Goal: Task Accomplishment & Management: Use online tool/utility

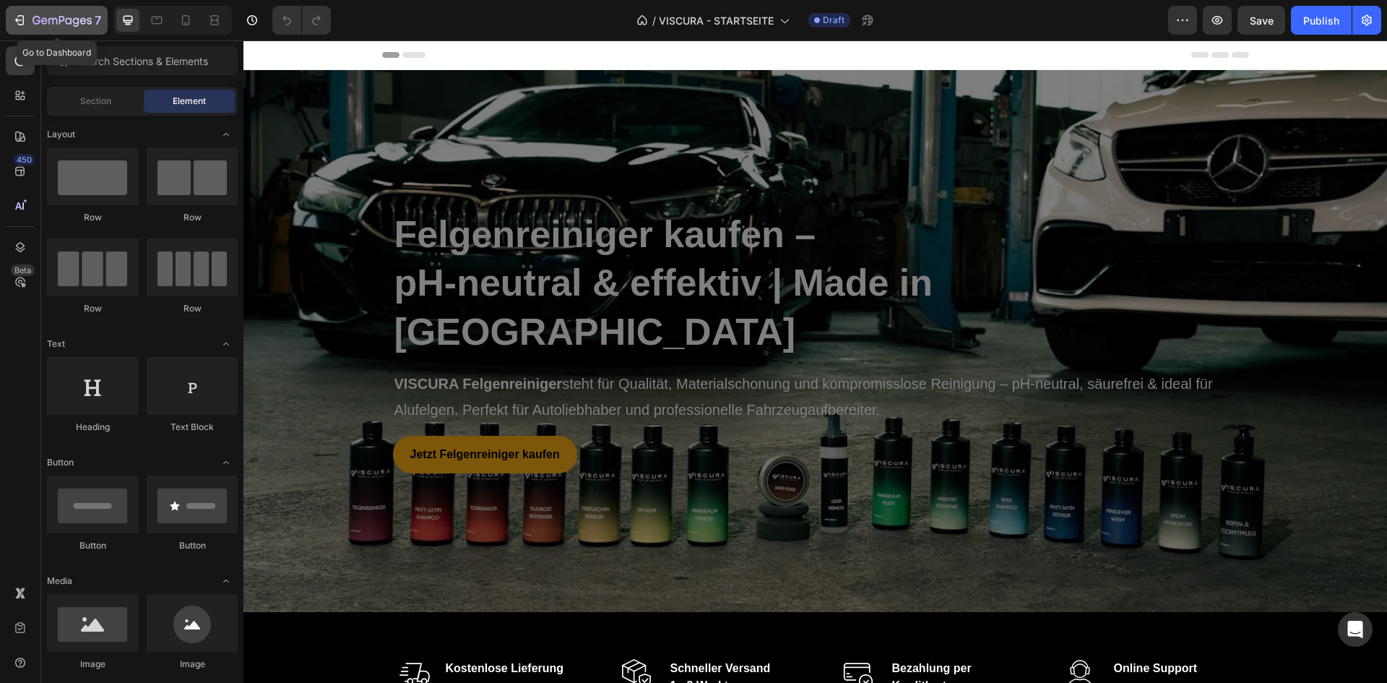
click at [48, 20] on icon "button" at bounding box center [52, 21] width 9 height 7
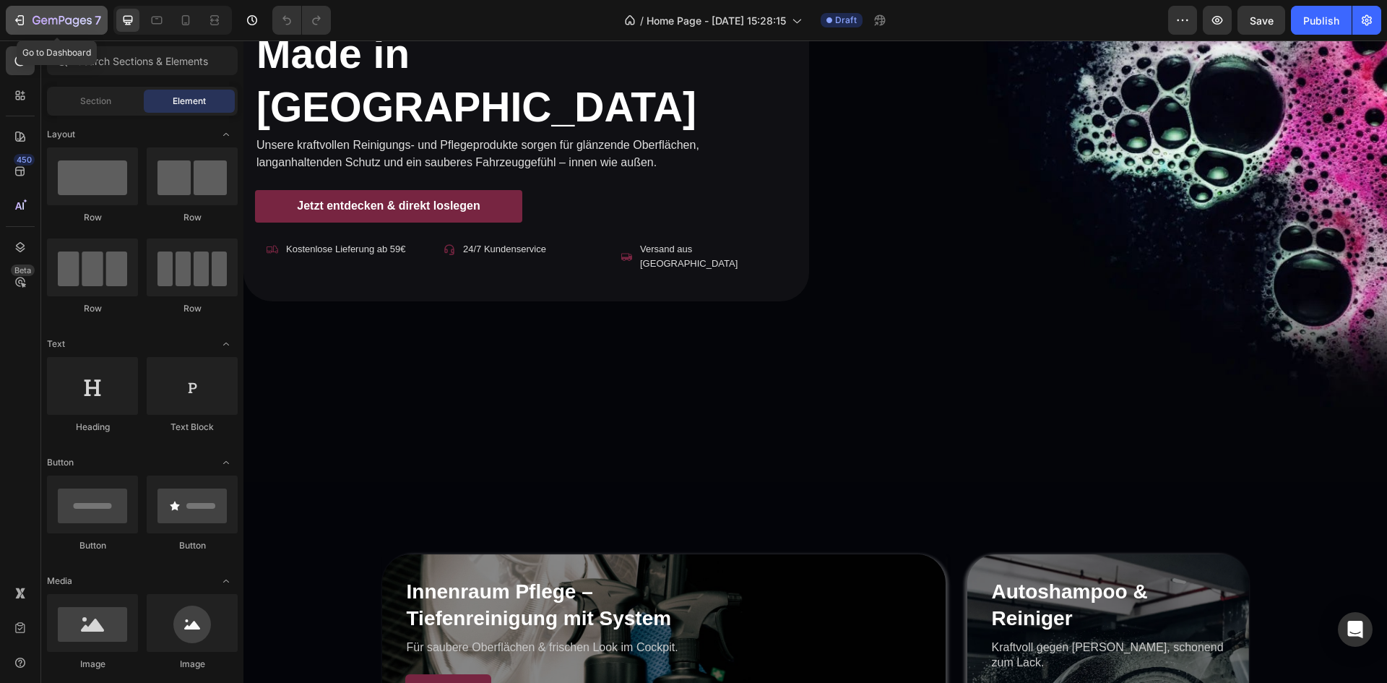
click at [20, 14] on icon "button" at bounding box center [19, 20] width 14 height 14
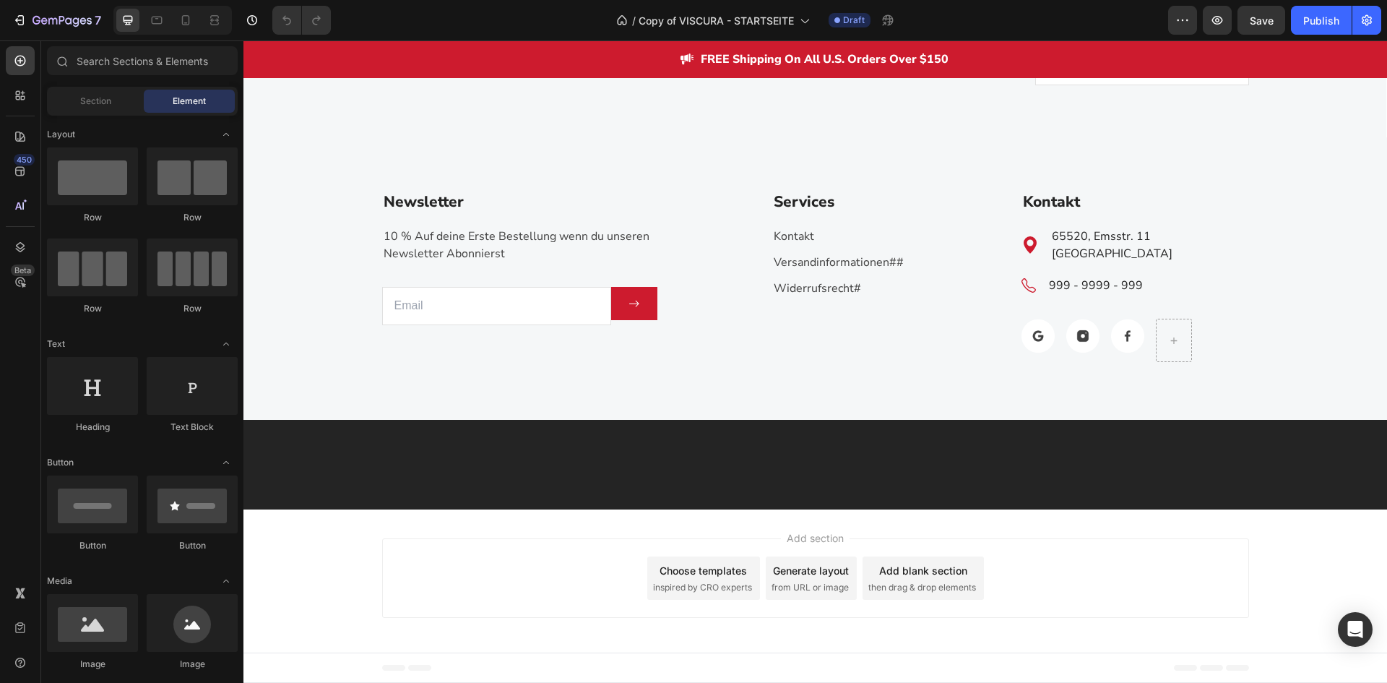
scroll to position [4135, 0]
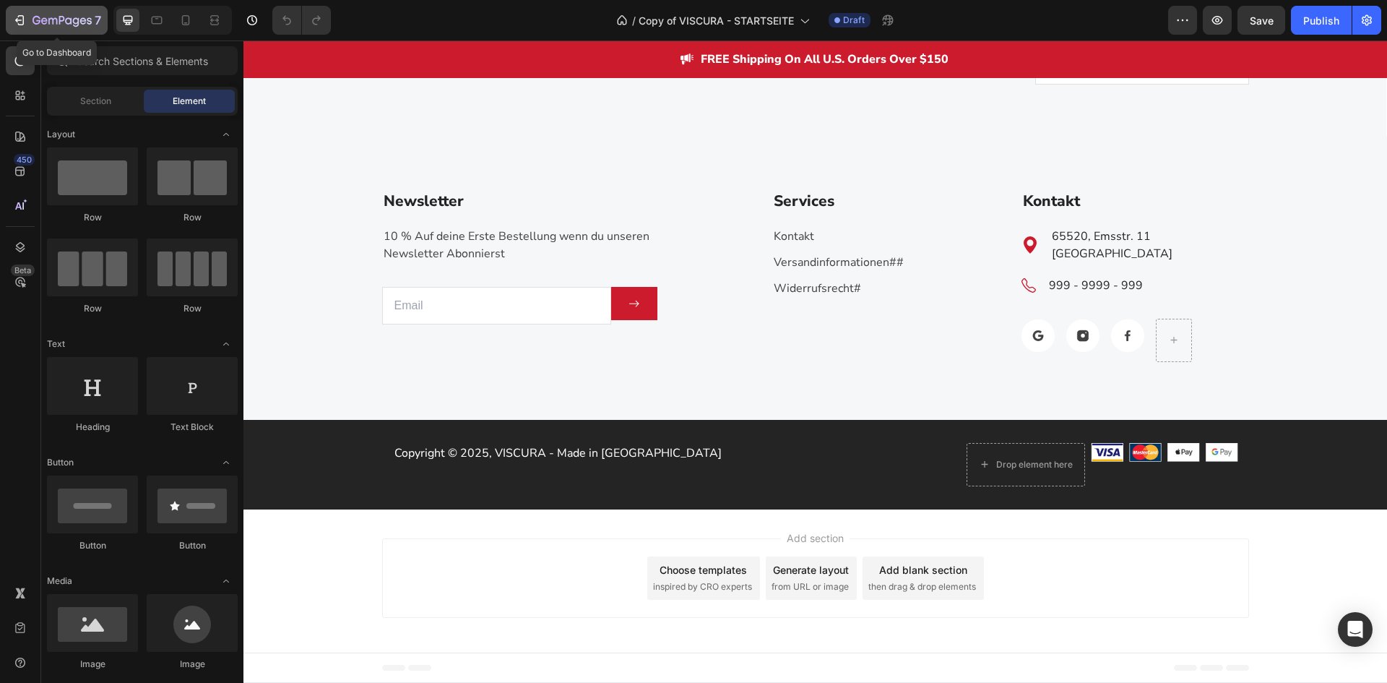
click at [14, 10] on button "7" at bounding box center [57, 20] width 102 height 29
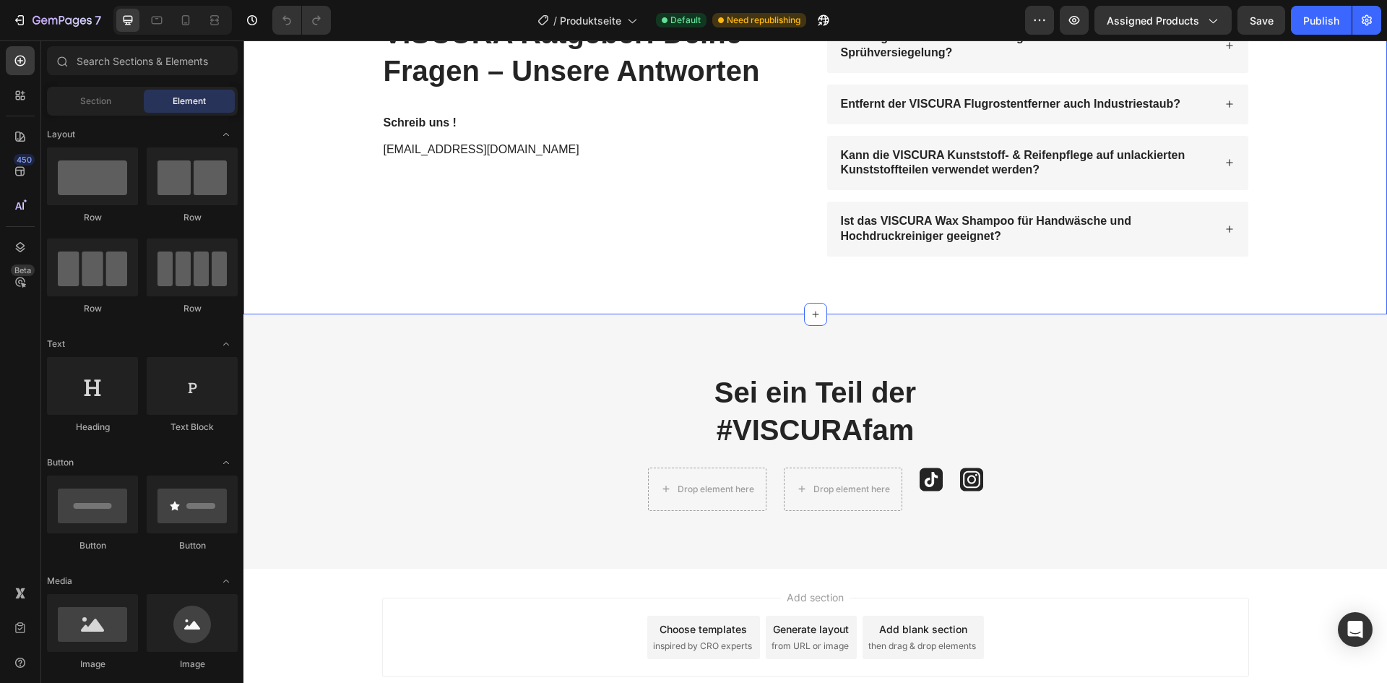
scroll to position [3090, 0]
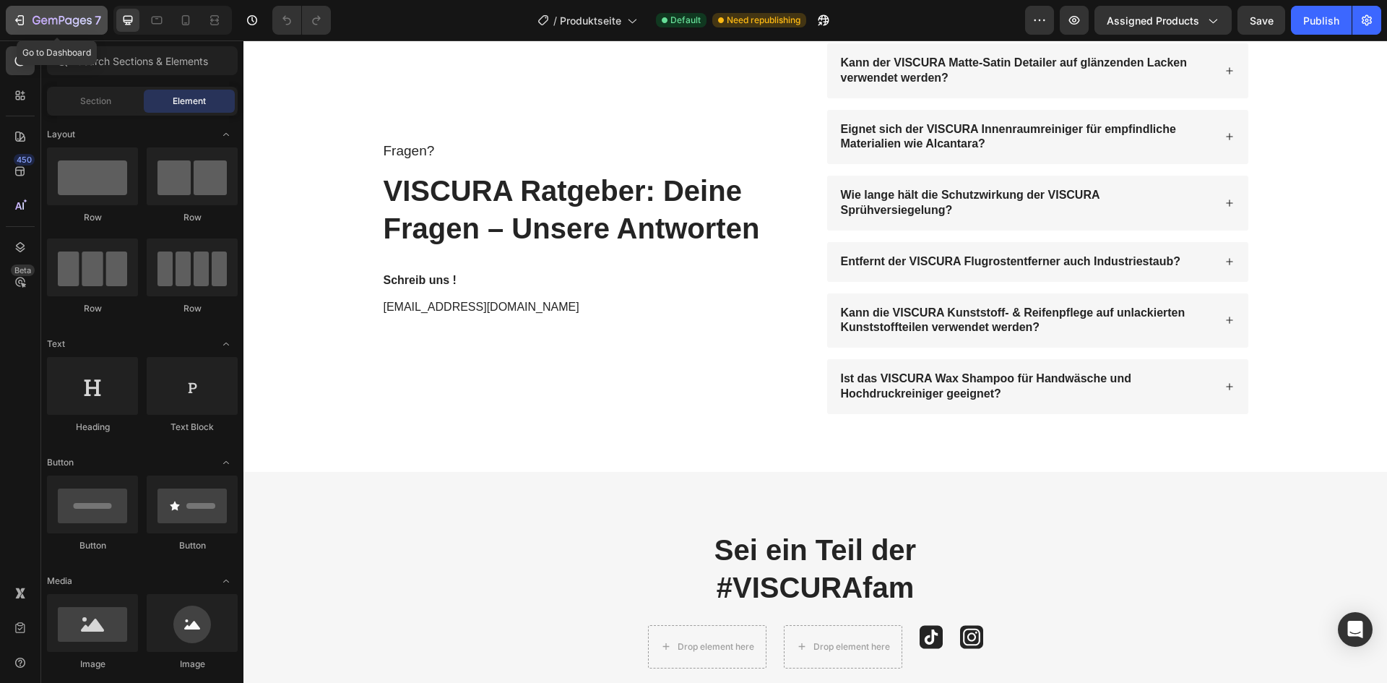
click at [22, 25] on icon "button" at bounding box center [21, 20] width 7 height 10
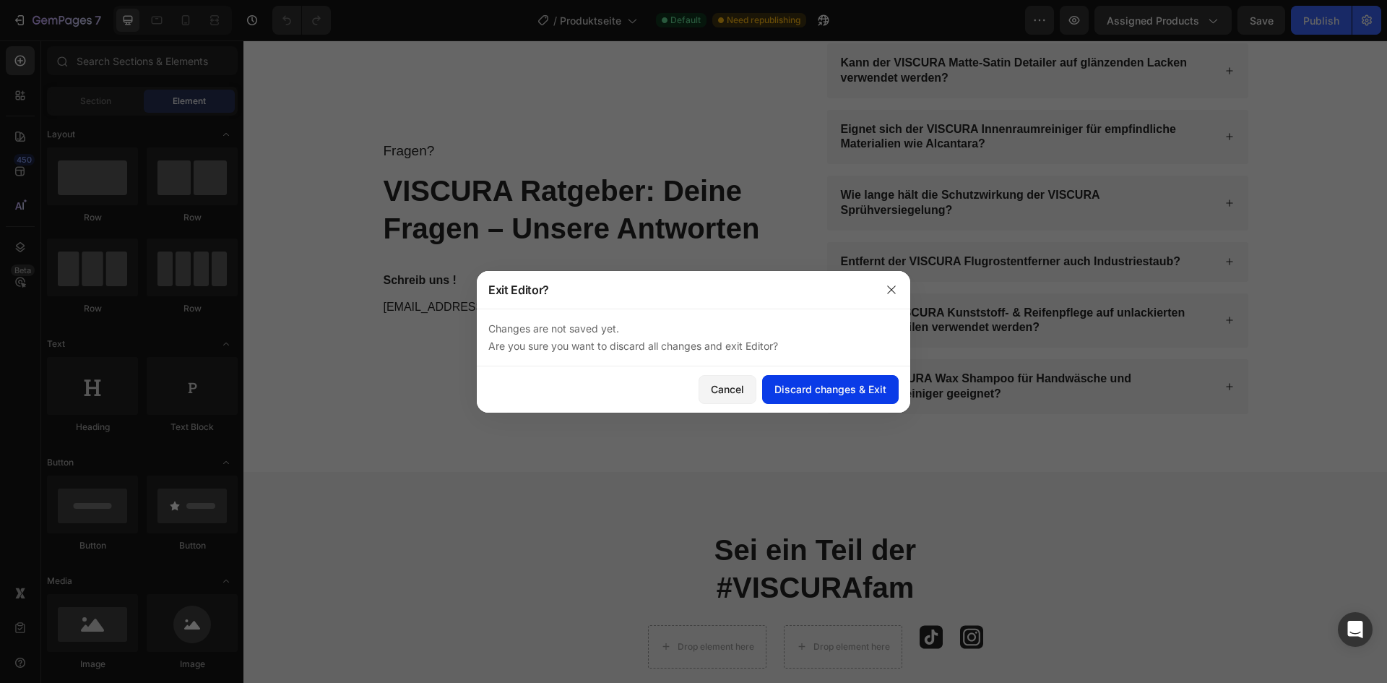
click at [777, 380] on button "Discard changes & Exit" at bounding box center [830, 389] width 137 height 29
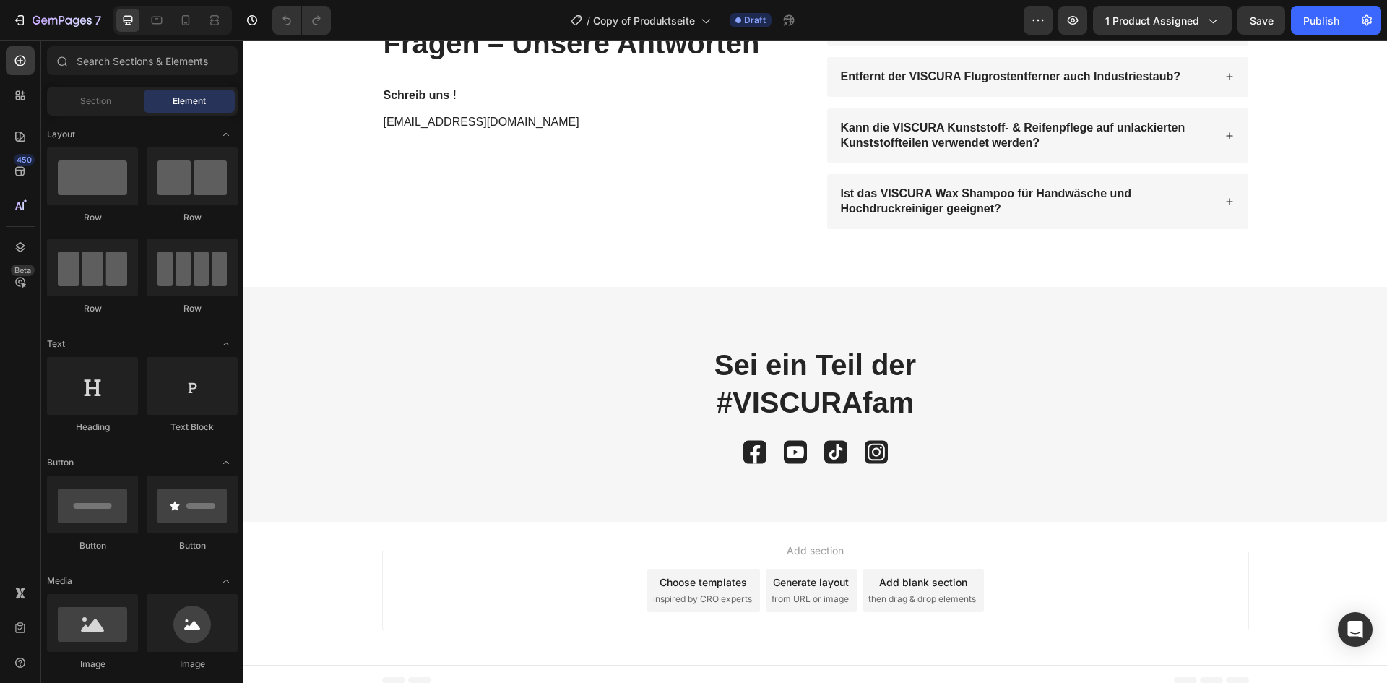
scroll to position [3236, 0]
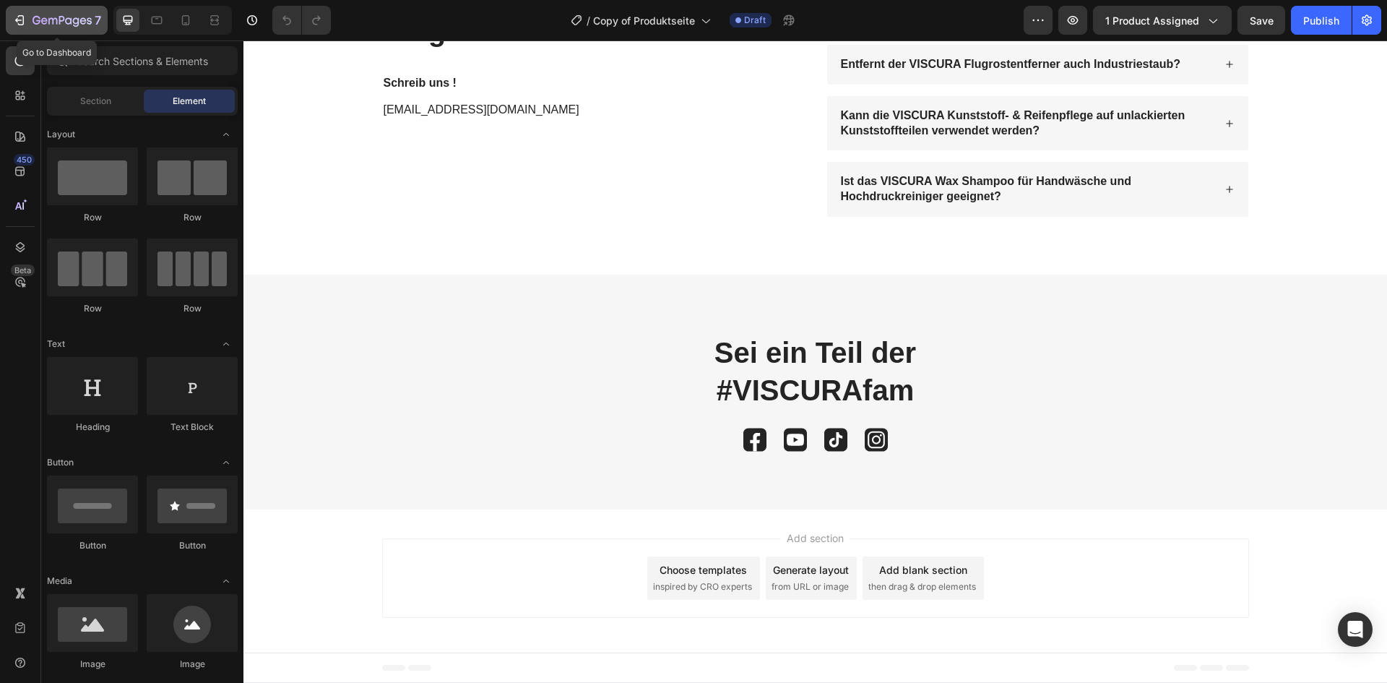
click at [13, 17] on icon "button" at bounding box center [19, 20] width 14 height 14
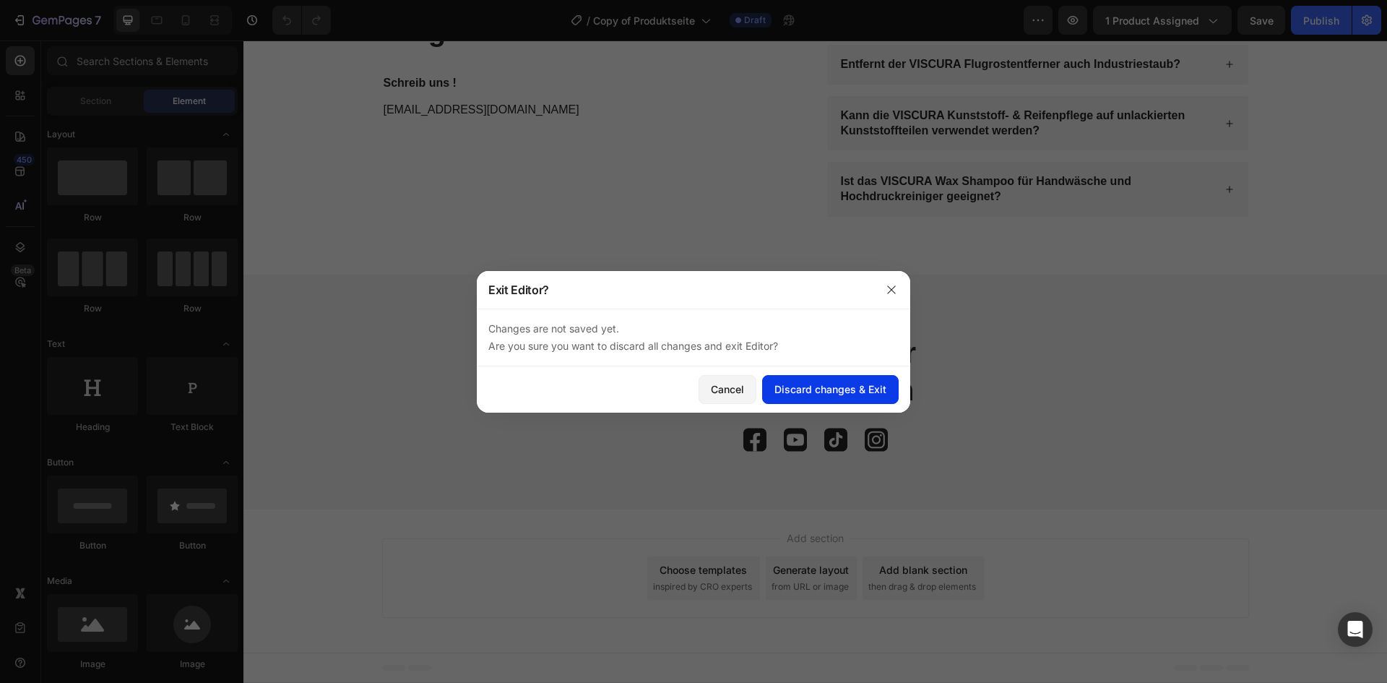
click at [772, 386] on button "Discard changes & Exit" at bounding box center [830, 389] width 137 height 29
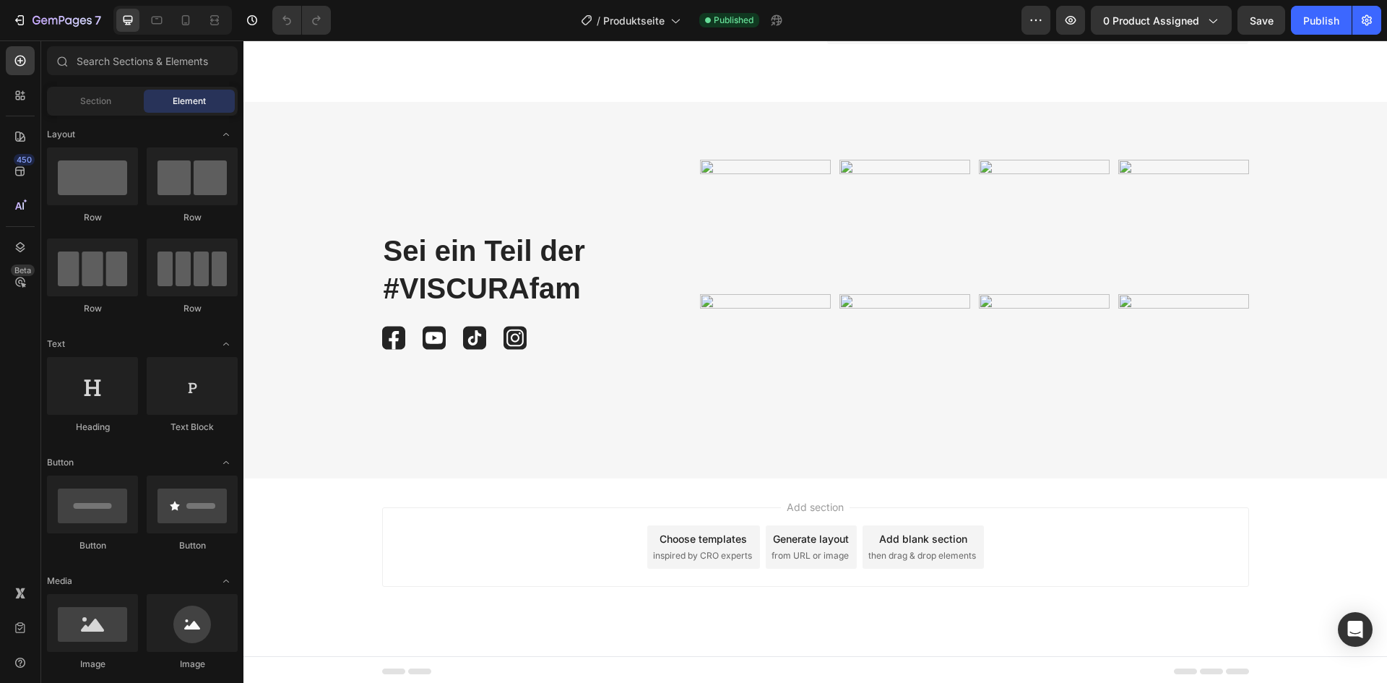
scroll to position [4745, 0]
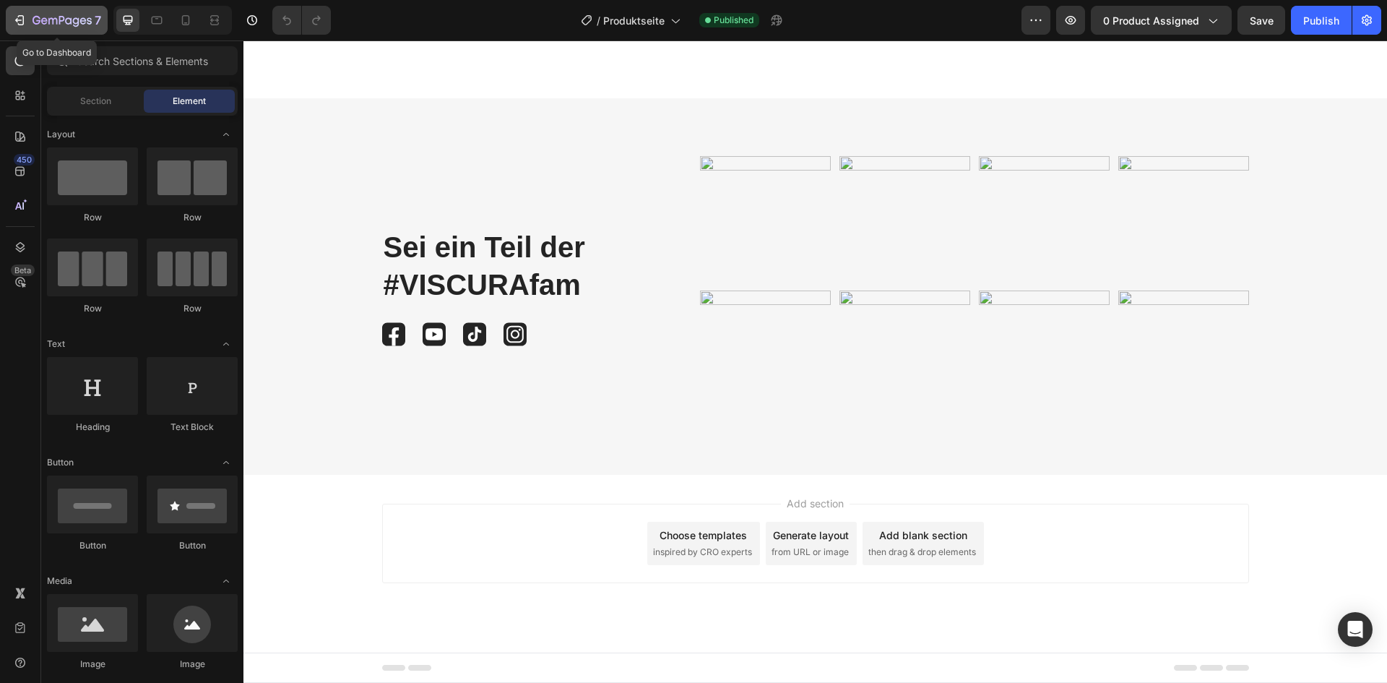
click at [22, 25] on icon "button" at bounding box center [21, 20] width 7 height 10
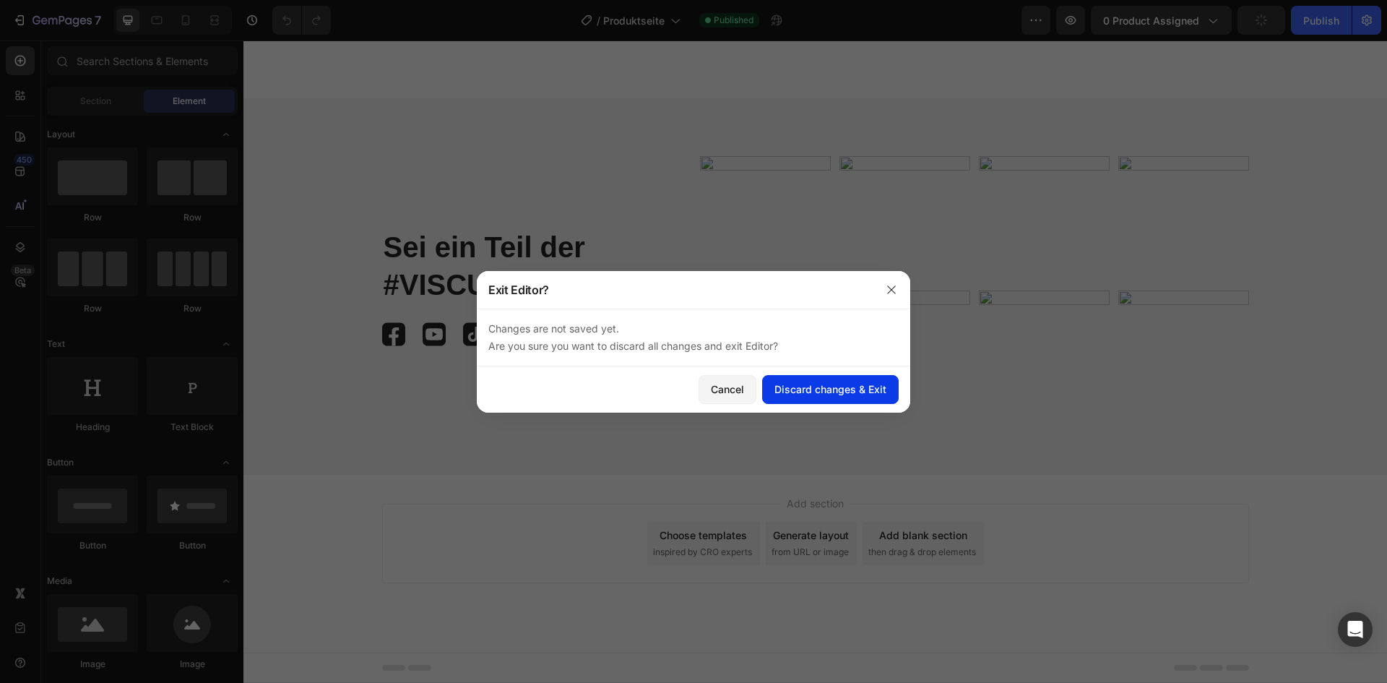
click at [772, 394] on button "Discard changes & Exit" at bounding box center [830, 389] width 137 height 29
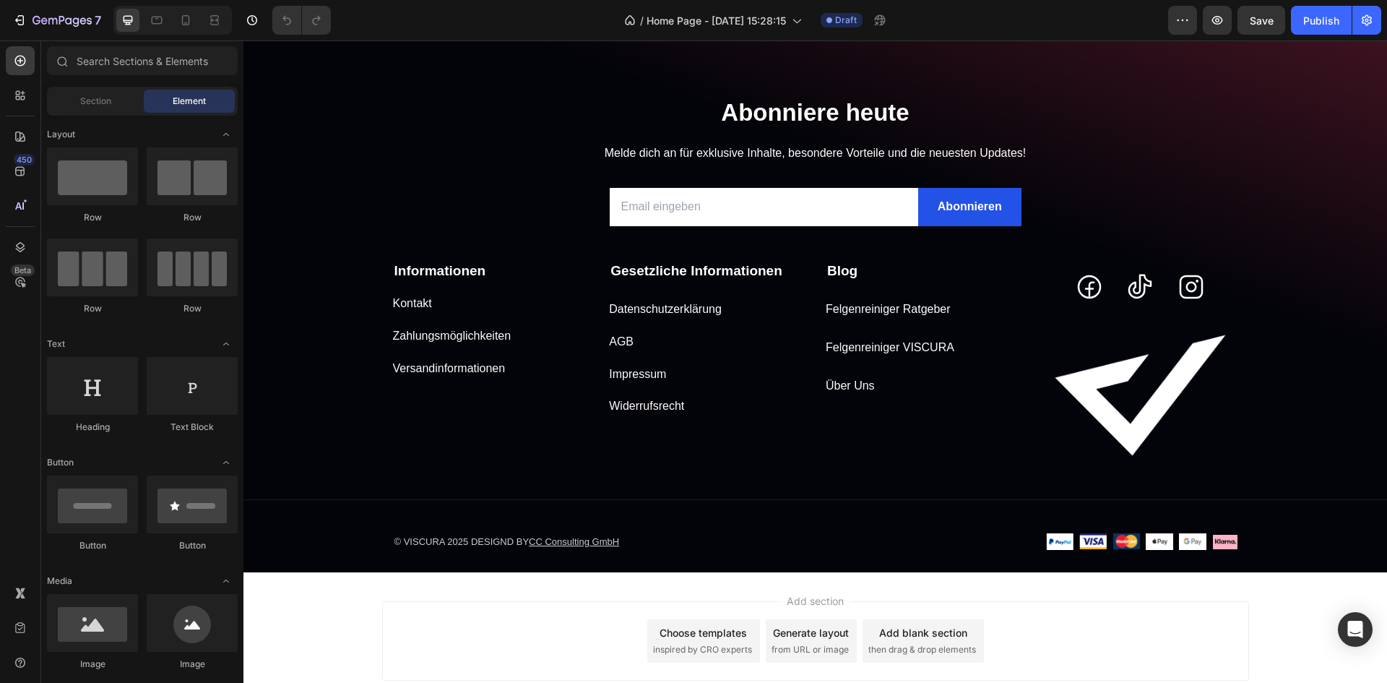
scroll to position [6926, 0]
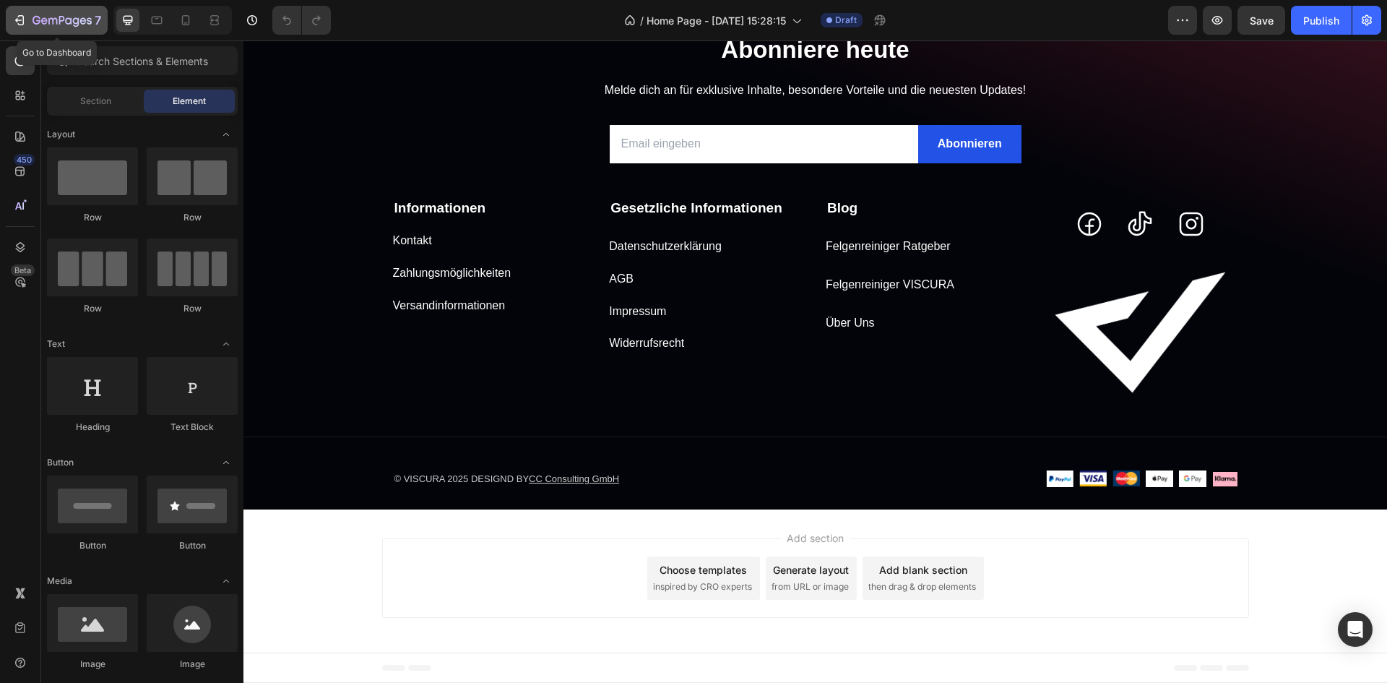
click at [19, 26] on icon "button" at bounding box center [19, 20] width 14 height 14
